Goal: Task Accomplishment & Management: Manage account settings

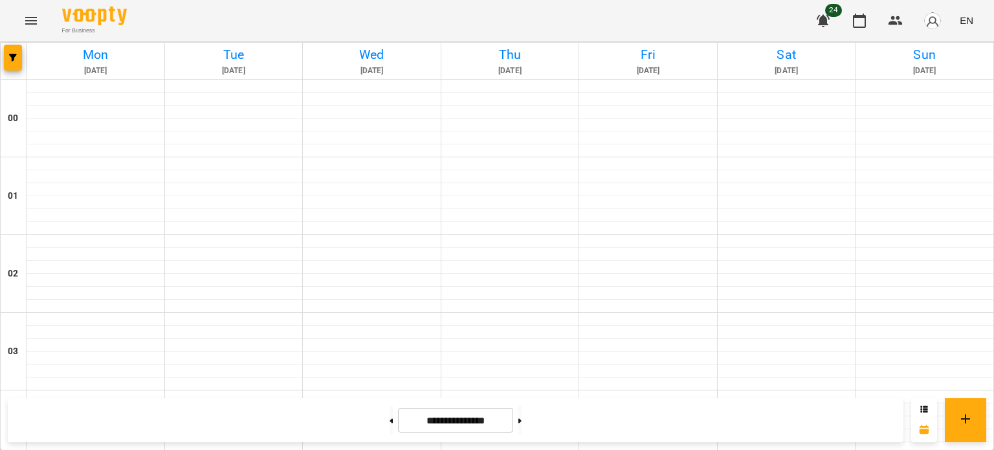
scroll to position [822, 0]
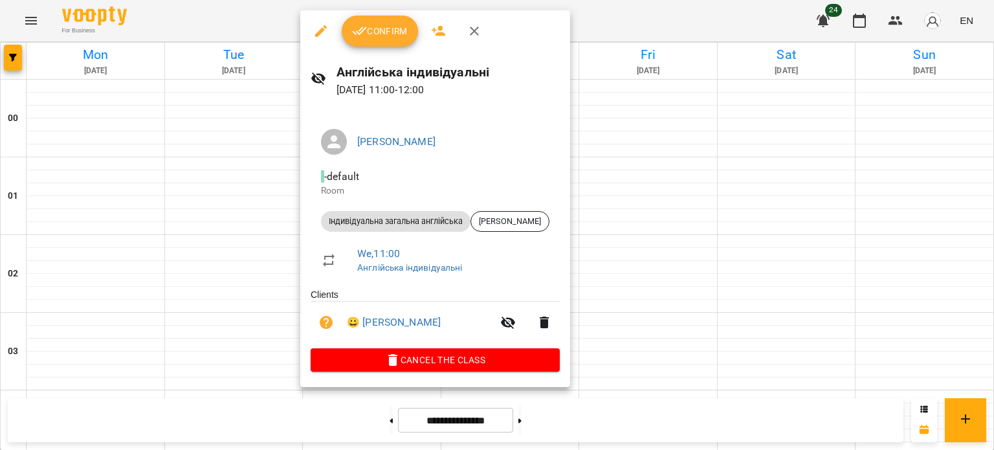
click at [349, 36] on button "Confirm" at bounding box center [380, 31] width 76 height 31
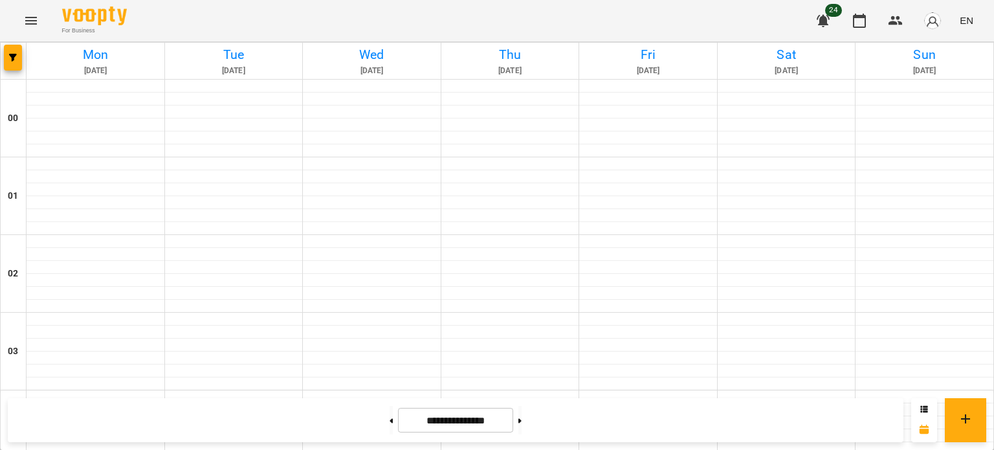
scroll to position [1172, 0]
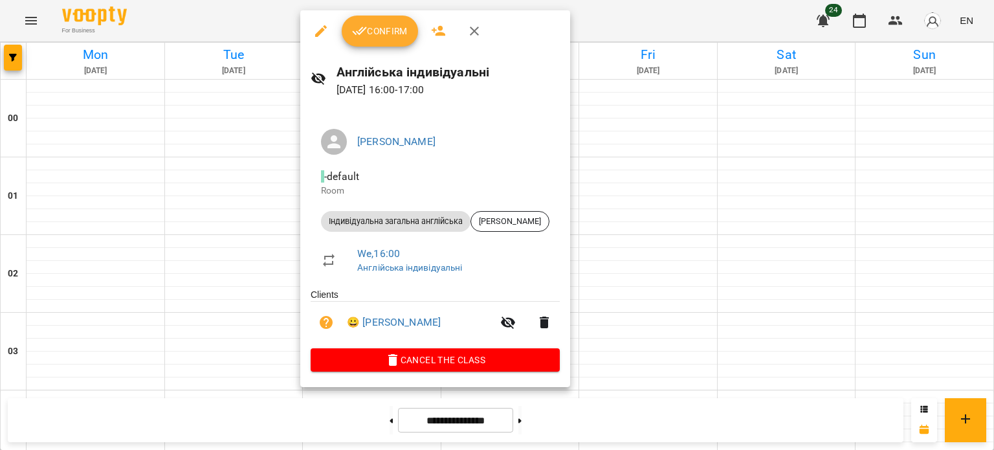
click at [371, 31] on span "Confirm" at bounding box center [380, 31] width 56 height 16
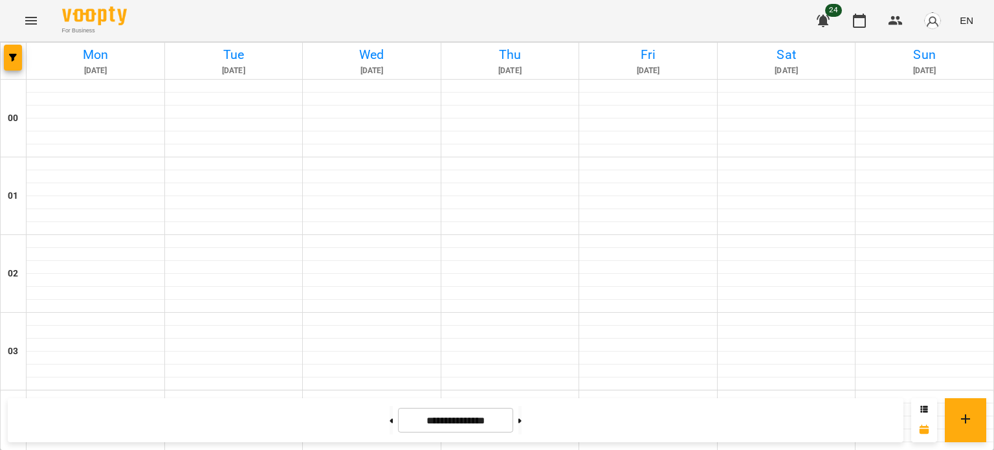
scroll to position [1258, 0]
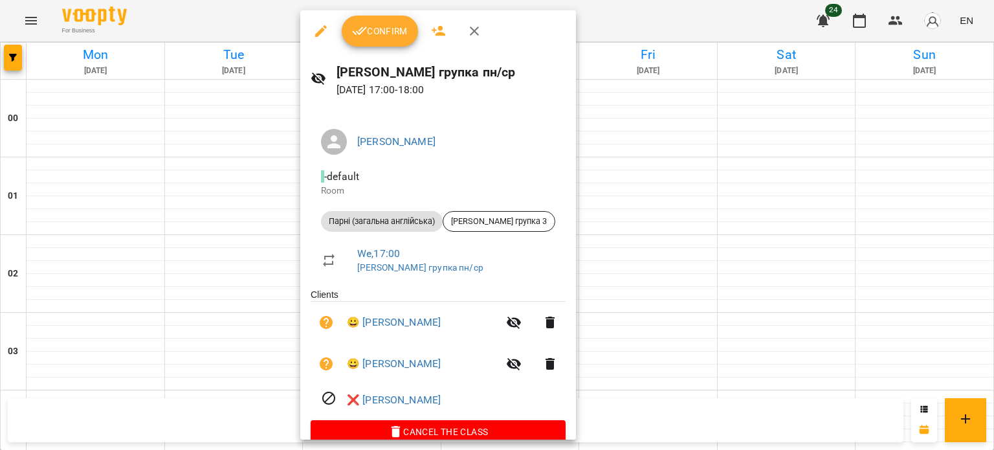
click at [342, 10] on div "Confirm" at bounding box center [438, 30] width 276 height 41
click at [347, 16] on div "Confirm" at bounding box center [438, 30] width 276 height 41
click at [349, 17] on button "Confirm" at bounding box center [380, 31] width 76 height 31
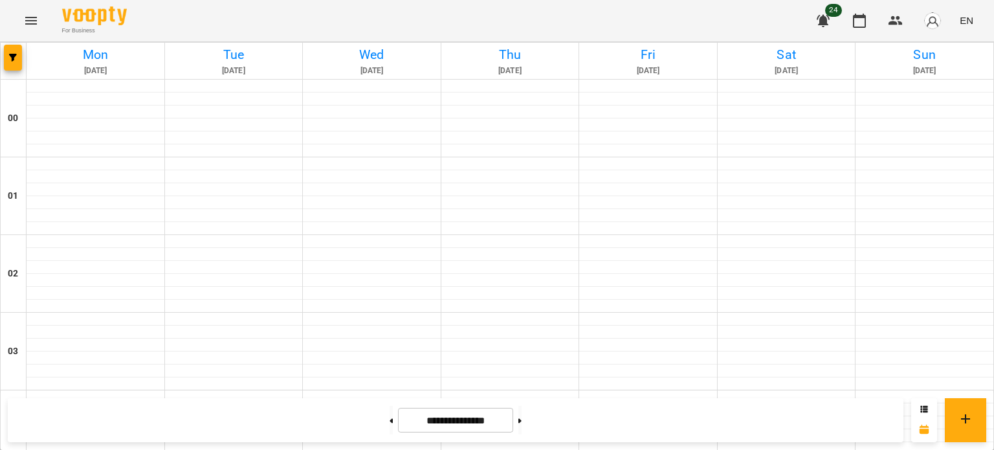
scroll to position [809, 0]
